Goal: Check status

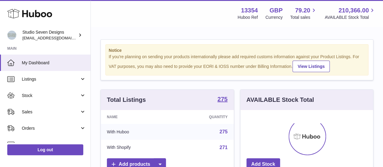
scroll to position [94, 133]
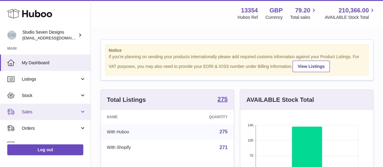
click at [67, 115] on link "Sales" at bounding box center [45, 112] width 91 height 16
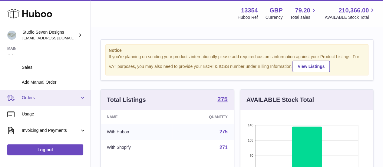
scroll to position [61, 0]
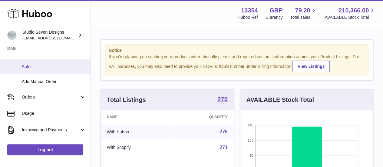
click at [58, 68] on span "Sales" at bounding box center [54, 67] width 64 height 6
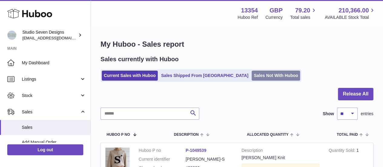
click at [252, 79] on link "Sales Not With Huboo" at bounding box center [276, 76] width 48 height 10
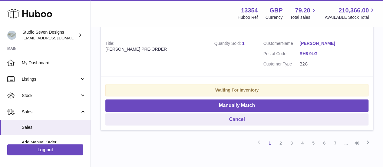
scroll to position [1371, 0]
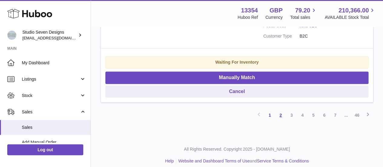
click at [284, 111] on link "2" at bounding box center [280, 115] width 11 height 11
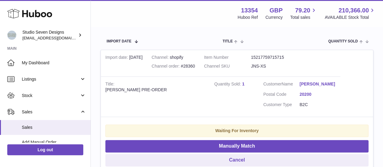
scroll to position [121, 0]
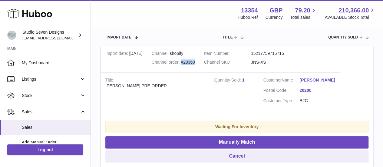
drag, startPoint x: 197, startPoint y: 61, endPoint x: 181, endPoint y: 64, distance: 16.0
click at [181, 64] on td "Channel shopify Channel order #28360" at bounding box center [173, 59] width 52 height 27
copy div "#28360"
click at [184, 93] on td "Title Jodie Jeans PRE-ORDER" at bounding box center [155, 92] width 109 height 40
click at [186, 61] on div "Channel order #28360" at bounding box center [173, 62] width 43 height 6
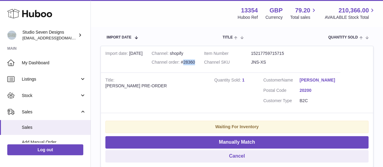
click at [186, 61] on div "Channel order #28360" at bounding box center [173, 62] width 43 height 6
click at [189, 61] on div "Channel order #28360" at bounding box center [173, 62] width 43 height 6
drag, startPoint x: 180, startPoint y: 61, endPoint x: 183, endPoint y: 61, distance: 3.4
click at [183, 61] on div "Channel order #28360" at bounding box center [173, 62] width 43 height 6
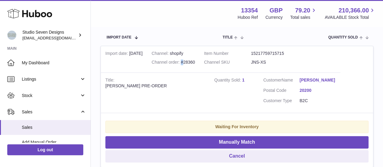
click at [182, 63] on div "Channel order #28360" at bounding box center [173, 62] width 43 height 6
drag, startPoint x: 182, startPoint y: 63, endPoint x: 190, endPoint y: 63, distance: 8.5
click at [190, 63] on div "Channel order #28360" at bounding box center [173, 62] width 43 height 6
drag, startPoint x: 298, startPoint y: 79, endPoint x: 311, endPoint y: 84, distance: 14.0
click at [311, 84] on dl "Customer Name FERRARI FLORENCE Postal Code 20200 Customer Type B2C" at bounding box center [299, 91] width 73 height 29
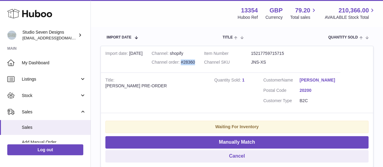
drag, startPoint x: 143, startPoint y: 52, endPoint x: 129, endPoint y: 54, distance: 14.3
click at [129, 54] on td "Import date 7th Oct" at bounding box center [124, 59] width 46 height 27
copy td "7th Oct"
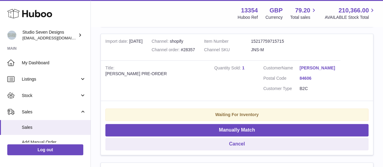
scroll to position [272, 0]
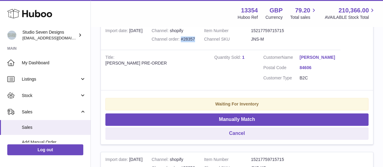
drag, startPoint x: 181, startPoint y: 46, endPoint x: 194, endPoint y: 45, distance: 13.3
click at [194, 42] on div "Channel order #28357" at bounding box center [173, 39] width 43 height 6
copy div "#28357"
drag, startPoint x: 144, startPoint y: 36, endPoint x: 126, endPoint y: 38, distance: 18.2
click at [126, 38] on td "Import date 7th Oct" at bounding box center [124, 36] width 46 height 27
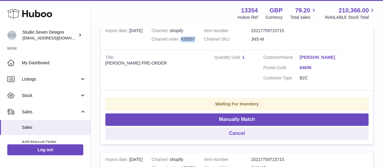
copy td "7th Oct"
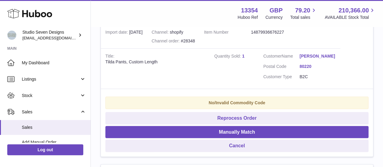
scroll to position [666, 0]
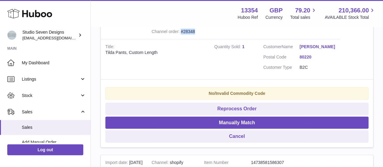
drag, startPoint x: 181, startPoint y: 40, endPoint x: 194, endPoint y: 41, distance: 13.6
click at [194, 35] on div "Channel order #28348" at bounding box center [173, 32] width 43 height 6
copy div "#28348"
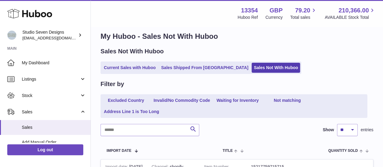
scroll to position [0, 0]
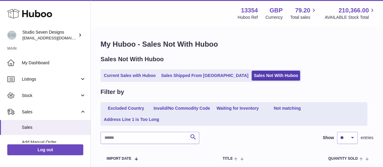
click at [325, 78] on div "Current Sales with Huboo Sales Shipped From Huboo Sales Not With Huboo" at bounding box center [237, 75] width 273 height 12
click at [355, 139] on select "** ** ** ***" at bounding box center [347, 138] width 21 height 12
select select "***"
click at [337, 132] on select "** ** ** ***" at bounding box center [347, 138] width 21 height 12
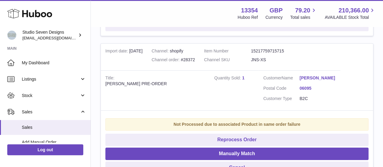
scroll to position [1029, 0]
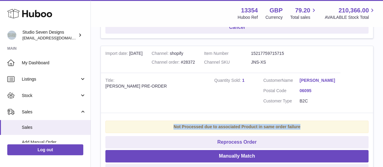
drag, startPoint x: 173, startPoint y: 129, endPoint x: 301, endPoint y: 127, distance: 127.5
click at [301, 128] on div "Not Processed due to associated Product in same order failure" at bounding box center [236, 126] width 263 height 12
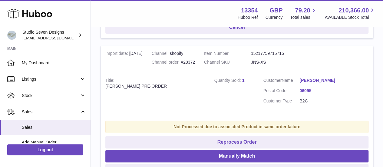
click at [283, 113] on td "Customer Name Aim Wanglee Postal Code 06095 Customer Type B2C" at bounding box center [300, 93] width 82 height 40
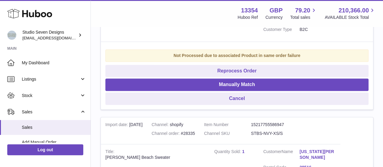
scroll to position [3724, 0]
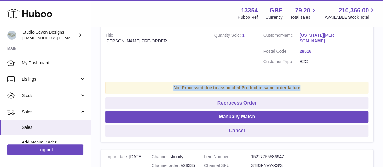
drag, startPoint x: 174, startPoint y: 71, endPoint x: 302, endPoint y: 63, distance: 128.0
click at [302, 74] on td "Not Processed due to associated Product in same order failure Reprocess Order M…" at bounding box center [237, 108] width 272 height 68
copy strong "Not Processed due to associated Product in same order failure"
